Goal: Transaction & Acquisition: Purchase product/service

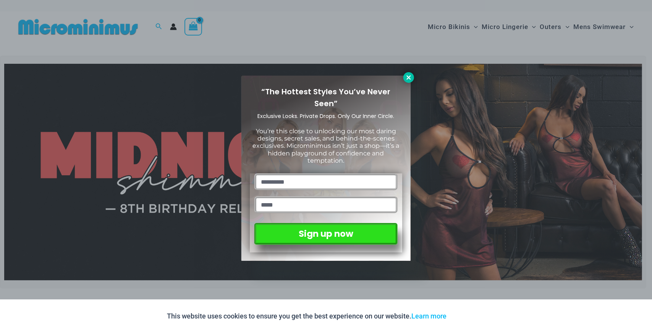
click at [406, 80] on icon at bounding box center [408, 77] width 7 height 7
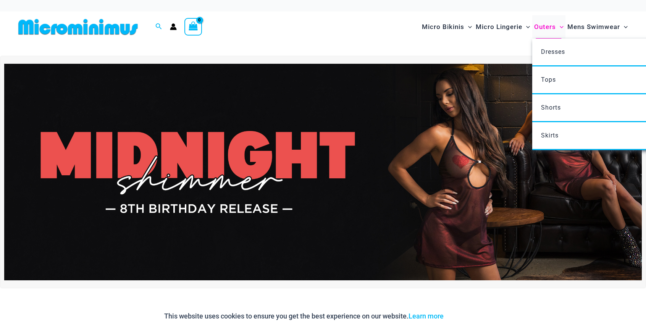
click at [550, 29] on span "Outers" at bounding box center [545, 26] width 22 height 19
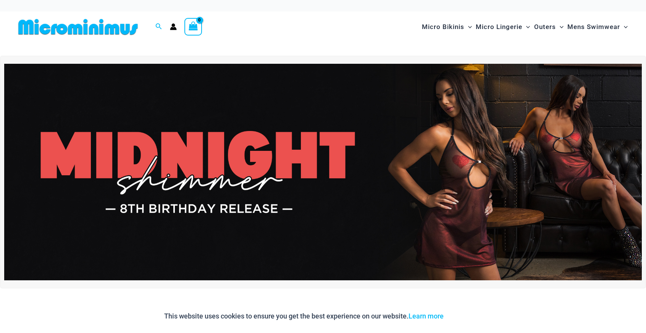
drag, startPoint x: 192, startPoint y: 16, endPoint x: 190, endPoint y: 10, distance: 5.8
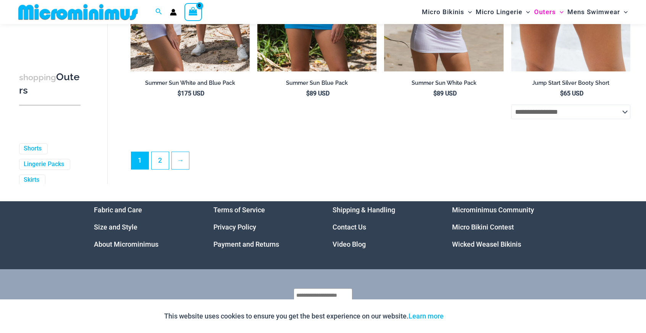
scroll to position [2017, 0]
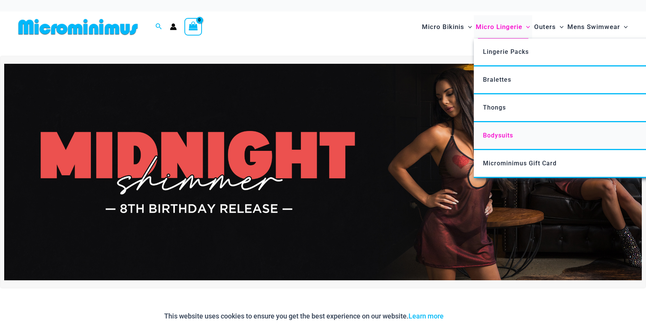
click at [505, 136] on span "Bodysuits" at bounding box center [498, 135] width 30 height 7
click at [500, 53] on span "Lingerie Packs" at bounding box center [506, 51] width 46 height 7
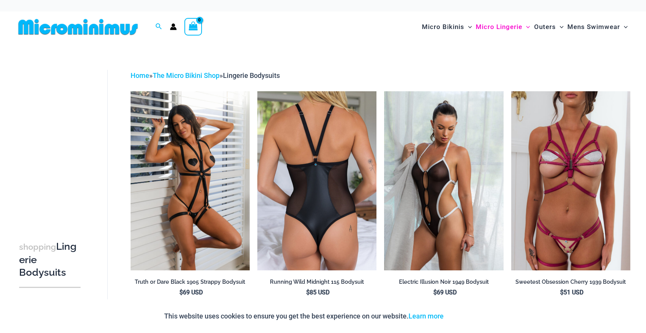
drag, startPoint x: 334, startPoint y: 209, endPoint x: 341, endPoint y: 210, distance: 7.3
click at [334, 209] on img at bounding box center [316, 180] width 119 height 179
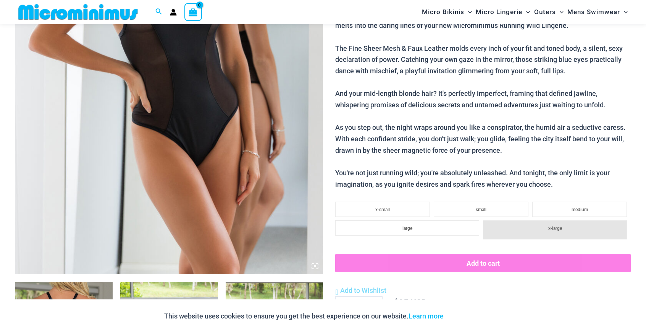
scroll to position [147, 0]
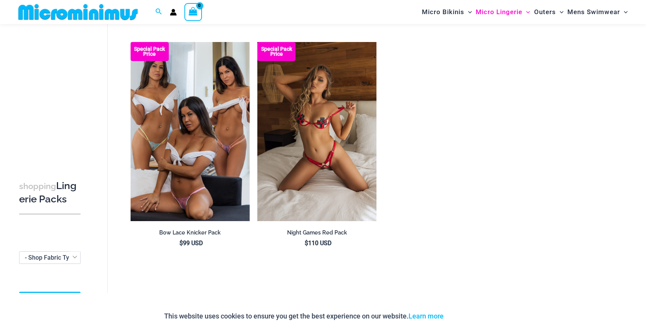
scroll to position [986, 0]
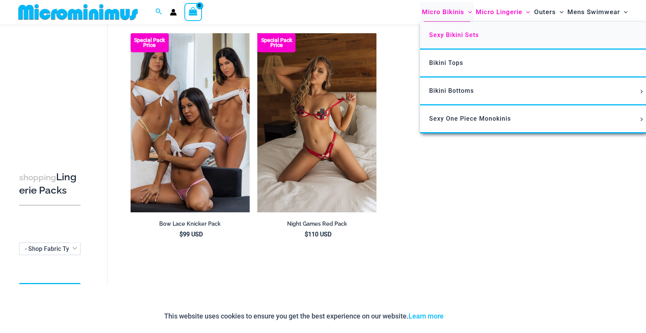
click at [449, 38] on span "Sexy Bikini Sets" at bounding box center [454, 34] width 50 height 7
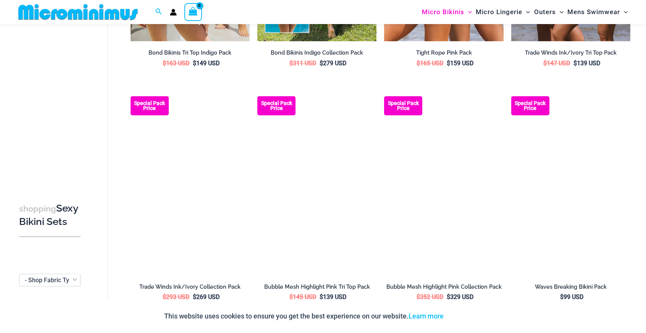
scroll to position [223, 0]
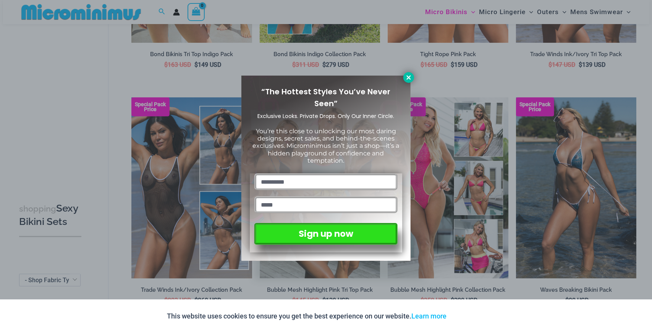
click at [407, 76] on icon at bounding box center [408, 77] width 4 height 4
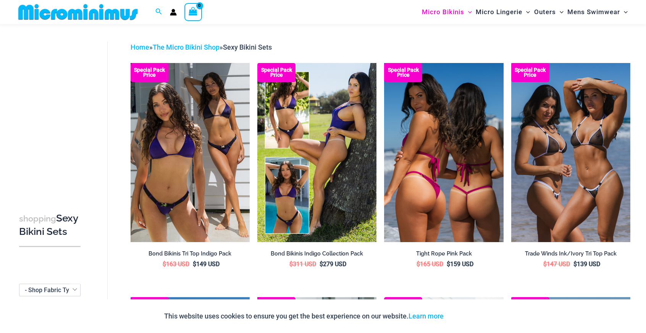
scroll to position [0, 0]
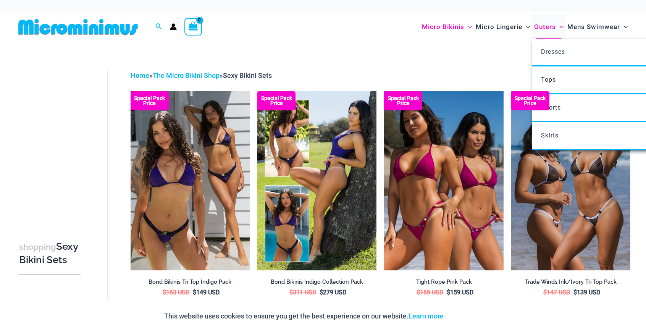
click at [547, 27] on span "Outers" at bounding box center [545, 26] width 22 height 19
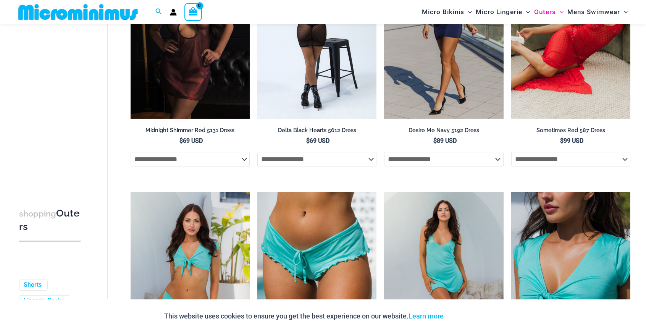
scroll to position [223, 0]
